Goal: Information Seeking & Learning: Stay updated

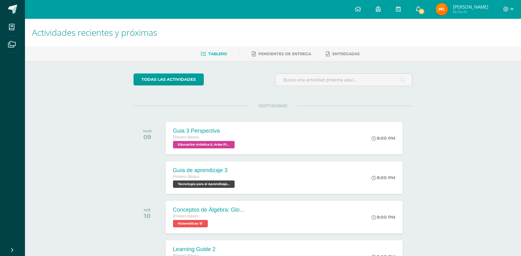
click at [421, 7] on icon at bounding box center [418, 9] width 5 height 6
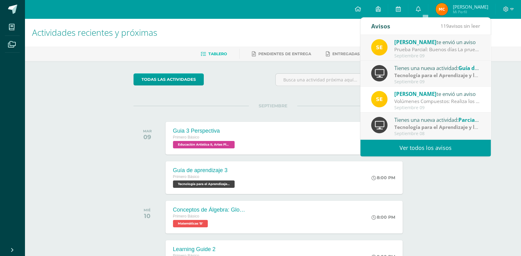
click at [448, 45] on div "Sergio te envió un aviso" at bounding box center [438, 42] width 86 height 8
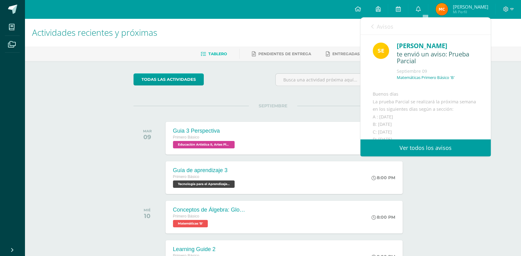
click at [381, 26] on span "Avisos" at bounding box center [385, 26] width 17 height 7
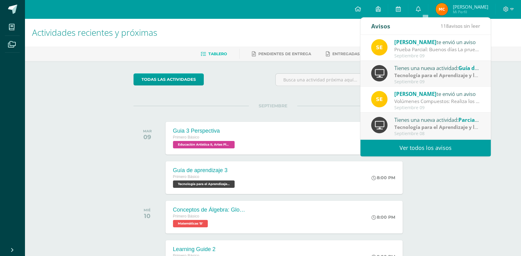
click at [429, 65] on div "Tienes una nueva actividad: Guía de aprendizaje 3" at bounding box center [438, 68] width 86 height 8
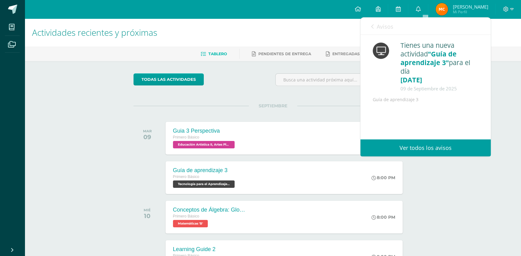
click at [388, 23] on span "Avisos" at bounding box center [385, 26] width 17 height 7
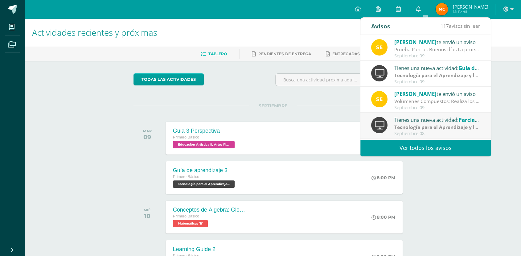
click at [422, 106] on div "Septiembre 09" at bounding box center [438, 107] width 86 height 5
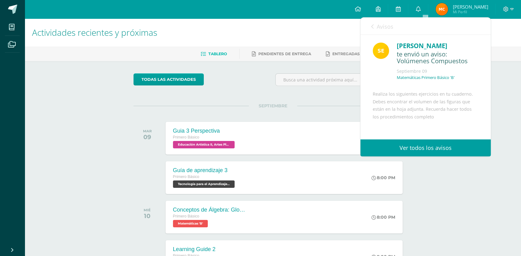
scroll to position [67, 0]
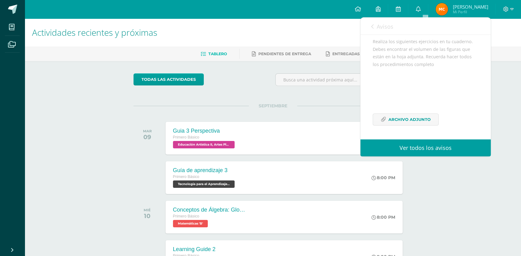
click at [381, 23] on span "Avisos" at bounding box center [385, 26] width 17 height 7
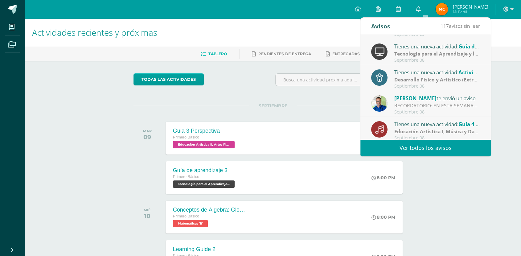
scroll to position [103, 0]
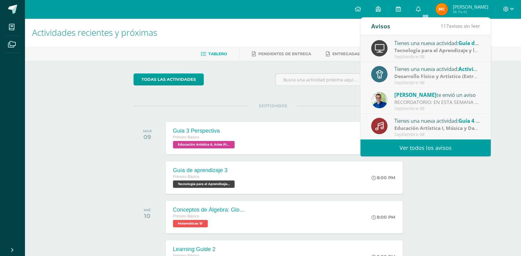
click at [421, 152] on link "Ver todos los avisos" at bounding box center [426, 147] width 131 height 17
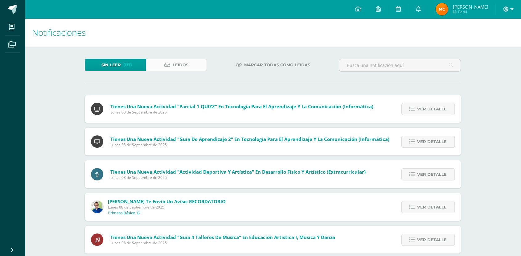
click at [195, 60] on link "Leídos" at bounding box center [176, 65] width 61 height 12
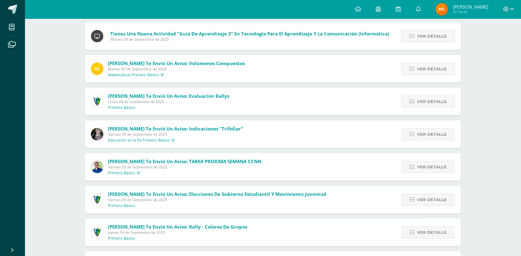
scroll to position [104, 0]
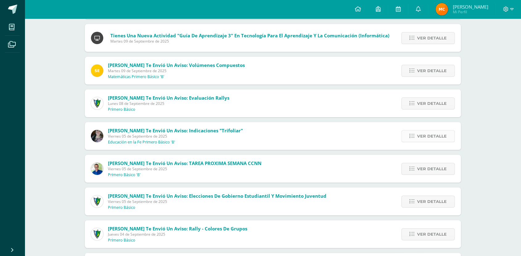
click at [419, 138] on span "Ver detalle" at bounding box center [432, 136] width 30 height 11
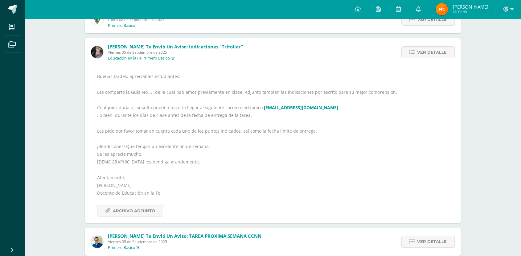
scroll to position [188, 0]
click at [127, 208] on span "Archivo Adjunto" at bounding box center [134, 210] width 42 height 11
click at [497, 175] on div "Notificaciones Sin leer (117) Leídos Sergio te envió un aviso: Prueba Parcial M…" at bounding box center [273, 124] width 497 height 589
